Goal: Task Accomplishment & Management: Manage account settings

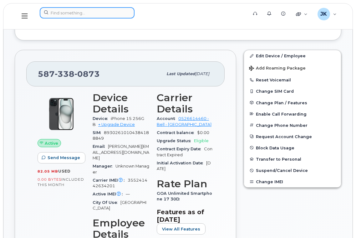
click at [76, 13] on input at bounding box center [87, 12] width 95 height 11
paste input "Naveed Chaudhry"
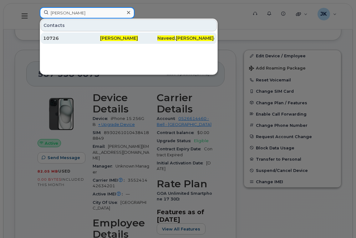
type input "Naveed Chaudhry"
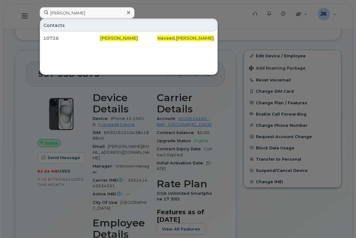
drag, startPoint x: 51, startPoint y: 37, endPoint x: 95, endPoint y: 53, distance: 46.2
click at [51, 37] on div "10726" at bounding box center [71, 38] width 57 height 6
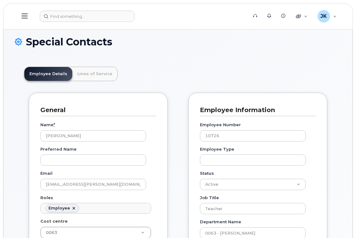
scroll to position [18, 0]
click at [63, 16] on input at bounding box center [87, 16] width 95 height 11
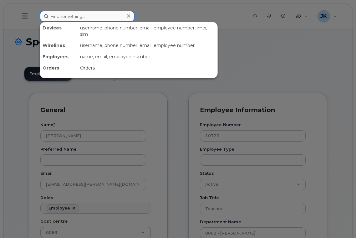
paste input "(780) 233-4772"
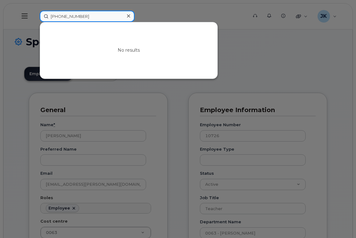
click at [61, 16] on input "(780) 233-4772" at bounding box center [87, 16] width 95 height 11
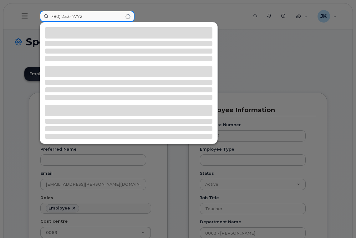
click at [61, 16] on input "780) 233-4772" at bounding box center [87, 16] width 95 height 11
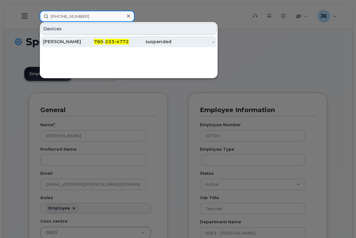
type input "780 233-4772"
click at [67, 41] on div "[PERSON_NAME]" at bounding box center [64, 42] width 43 height 6
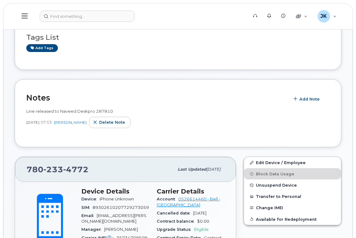
scroll to position [125, 0]
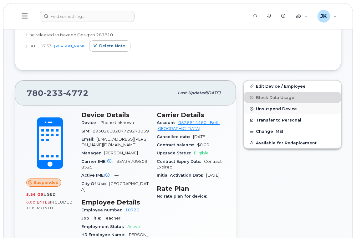
click at [266, 107] on span "Unsuspend Device" at bounding box center [276, 108] width 41 height 5
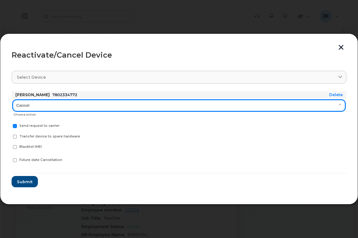
click at [48, 106] on select "Cancel Suspend - Extend Suspension Reactivate" at bounding box center [179, 105] width 332 height 11
select select "[object Object]"
click at [13, 100] on select "Cancel Suspend - Extend Suspension Reactivate" at bounding box center [179, 105] width 332 height 11
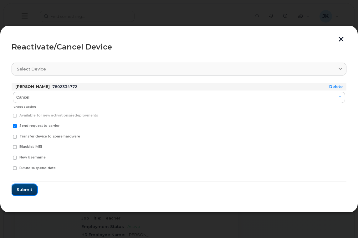
click at [21, 190] on span "Submit" at bounding box center [25, 190] width 16 height 6
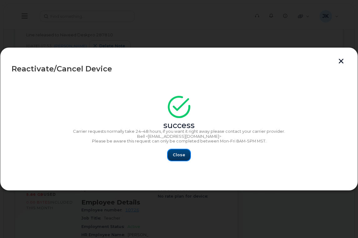
click at [181, 156] on span "Close" at bounding box center [179, 155] width 13 height 6
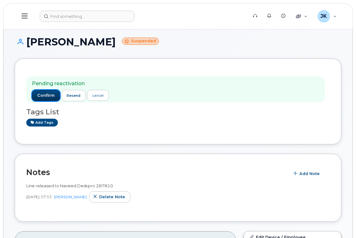
click at [43, 95] on span "confirm" at bounding box center [46, 96] width 18 height 6
